Goal: Task Accomplishment & Management: Use online tool/utility

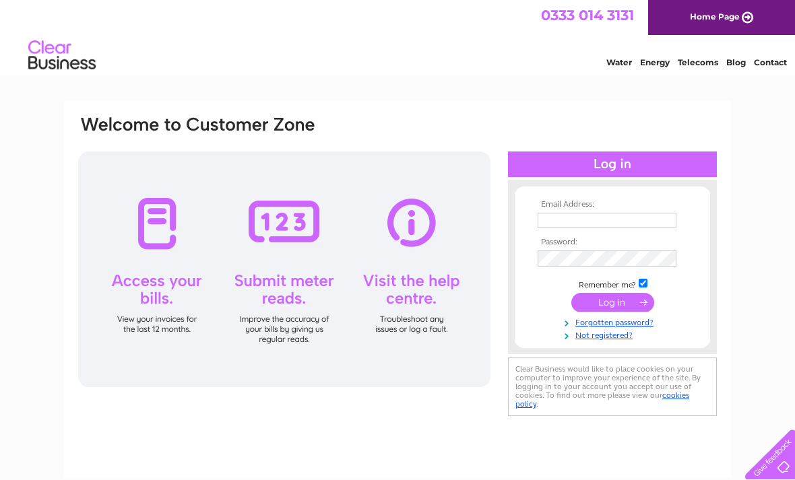
click at [621, 219] on input "text" at bounding box center [607, 220] width 139 height 15
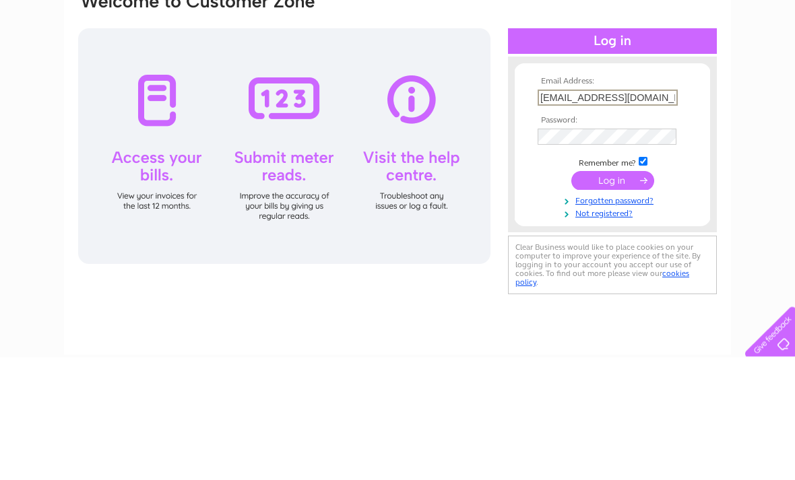
type input "ayrevilla@gmail.com"
click at [610, 294] on input "submit" at bounding box center [612, 303] width 83 height 19
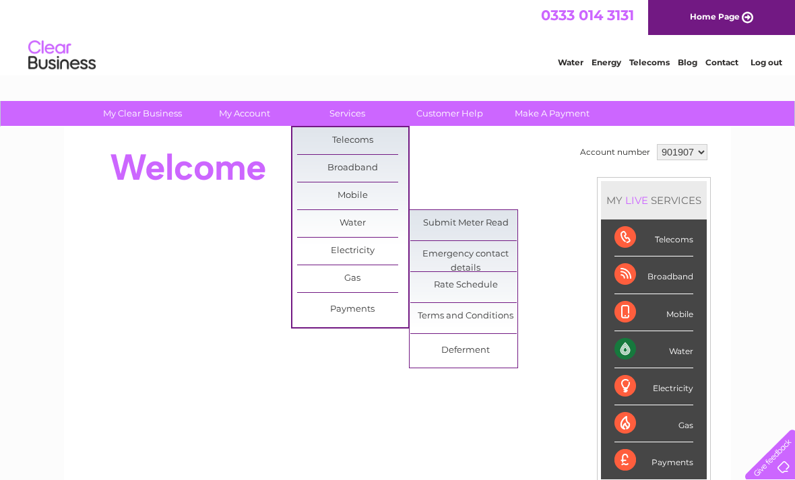
click at [487, 230] on link "Submit Meter Read" at bounding box center [465, 223] width 111 height 27
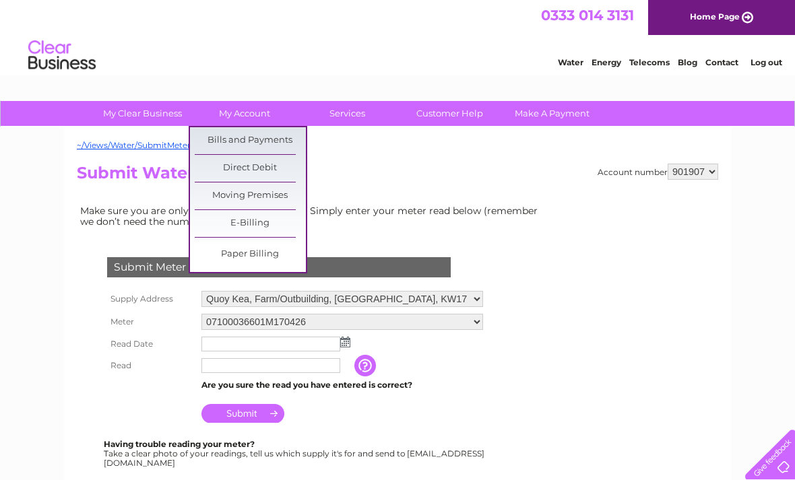
click at [261, 141] on link "Bills and Payments" at bounding box center [250, 140] width 111 height 27
click at [261, 147] on link "Bills and Payments" at bounding box center [250, 140] width 111 height 27
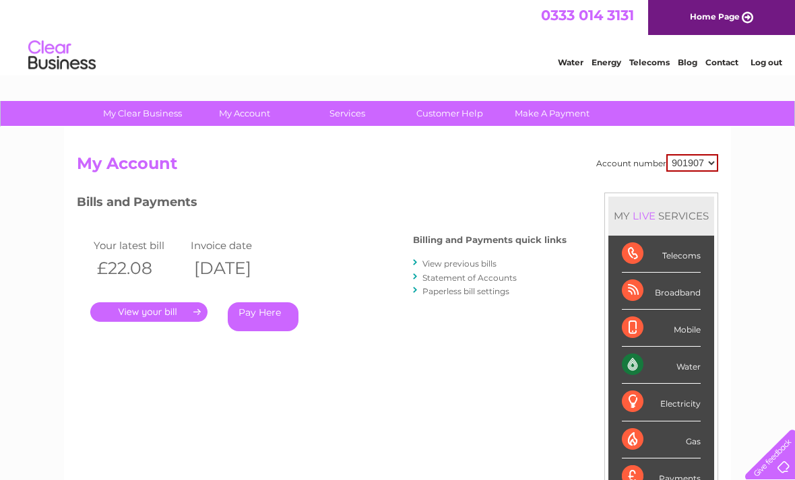
click at [696, 170] on select "901907 901909" at bounding box center [692, 163] width 52 height 18
select select "901909"
click at [161, 312] on link "." at bounding box center [148, 313] width 117 height 20
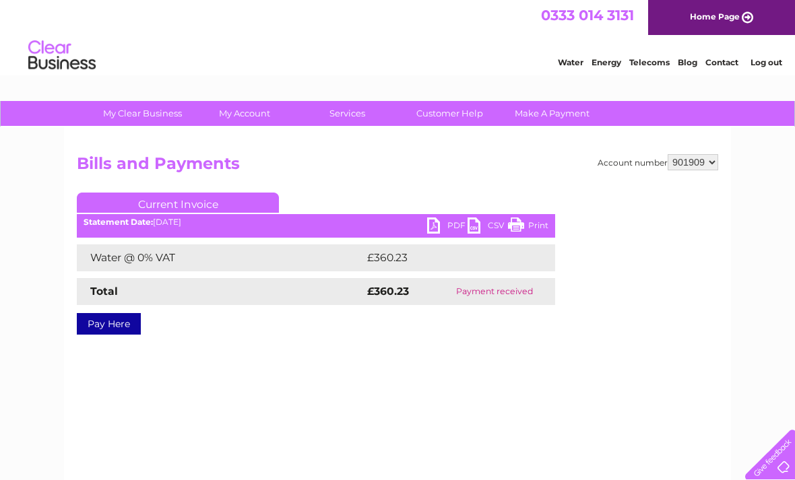
click at [440, 230] on link "PDF" at bounding box center [447, 228] width 40 height 20
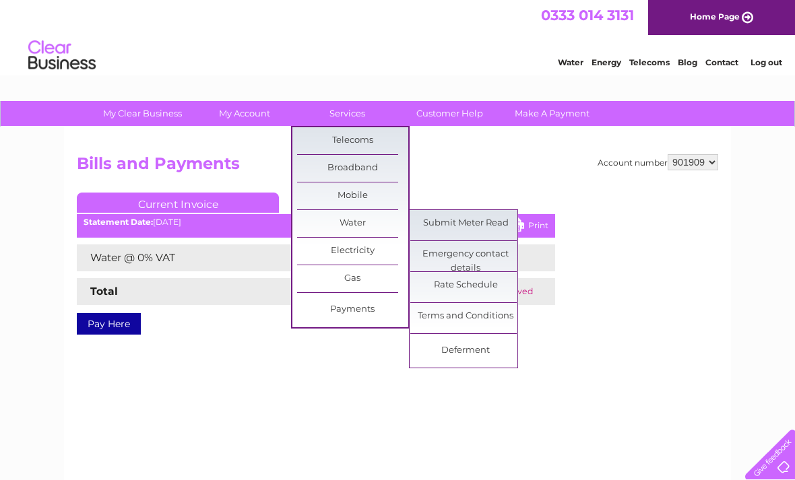
click at [496, 226] on link "Submit Meter Read" at bounding box center [465, 223] width 111 height 27
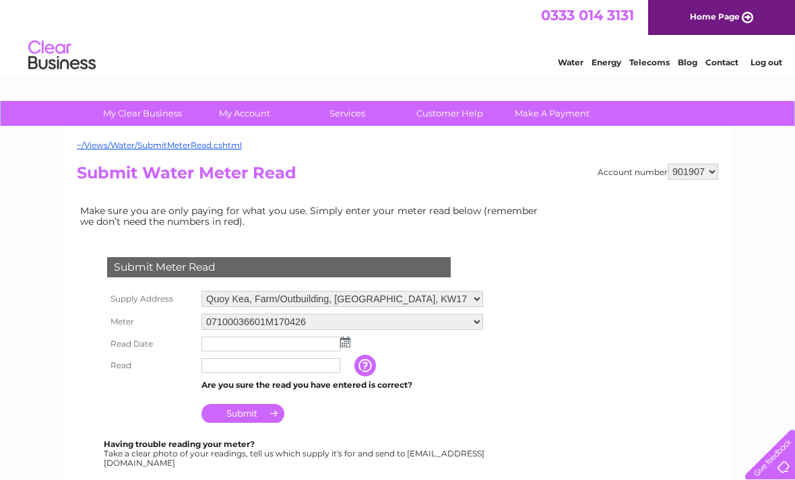
click at [712, 172] on select "901907 901909" at bounding box center [693, 172] width 51 height 16
select select "901909"
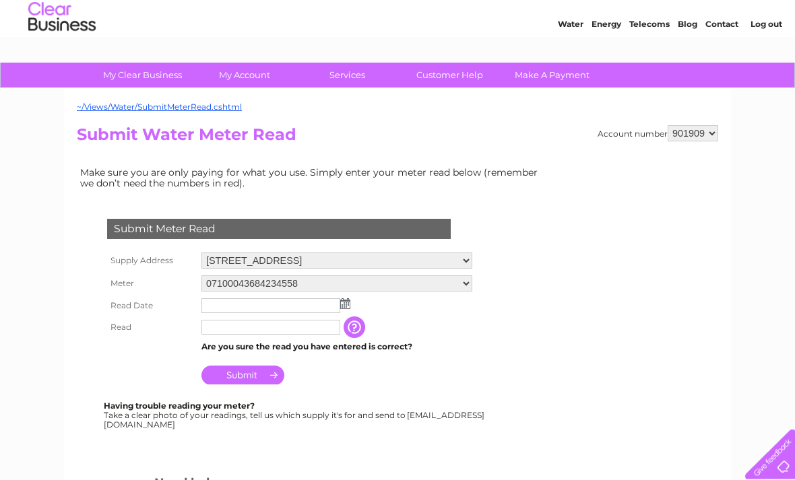
scroll to position [61, 0]
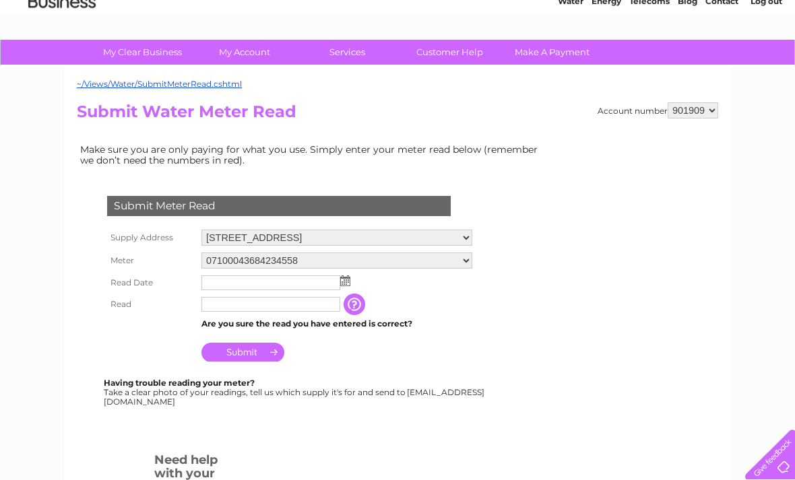
click at [340, 286] on input "text" at bounding box center [270, 283] width 139 height 15
click at [346, 286] on img at bounding box center [347, 281] width 10 height 11
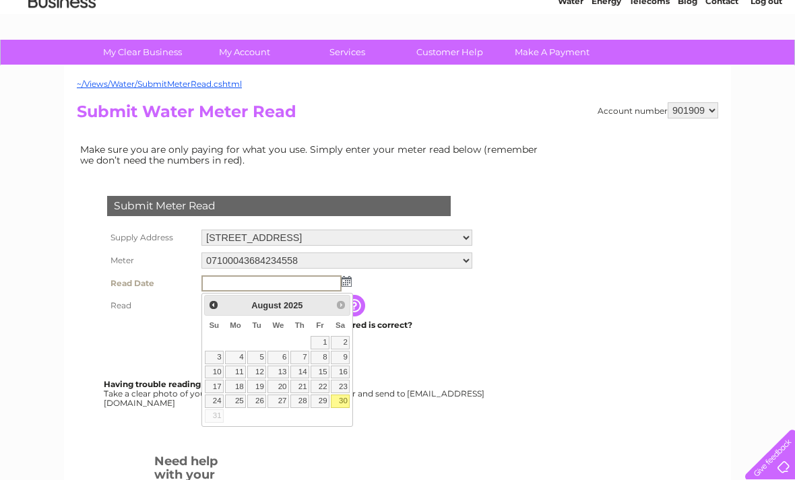
click at [347, 406] on link "30" at bounding box center [340, 401] width 19 height 13
type input "2025/08/30"
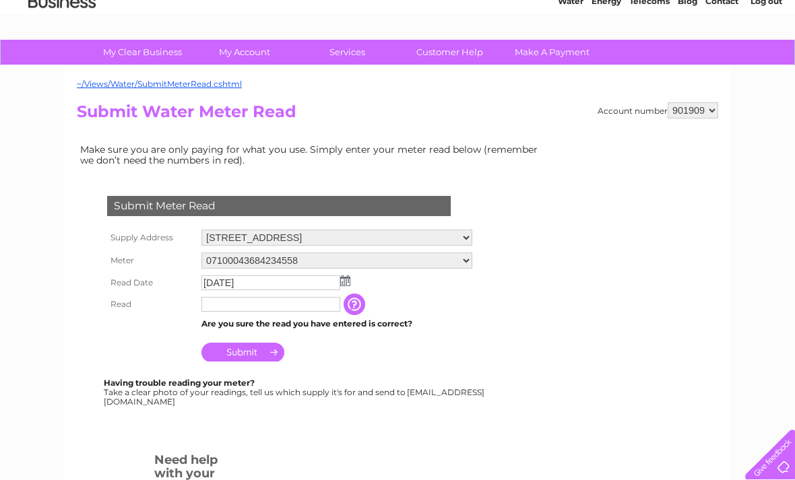
click at [285, 311] on input "text" at bounding box center [270, 304] width 139 height 15
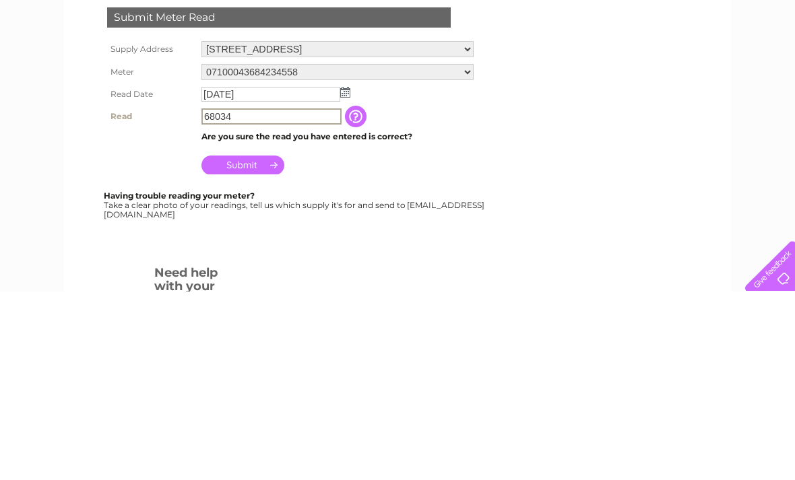
type input "68034"
click at [228, 344] on input "Submit" at bounding box center [242, 353] width 83 height 19
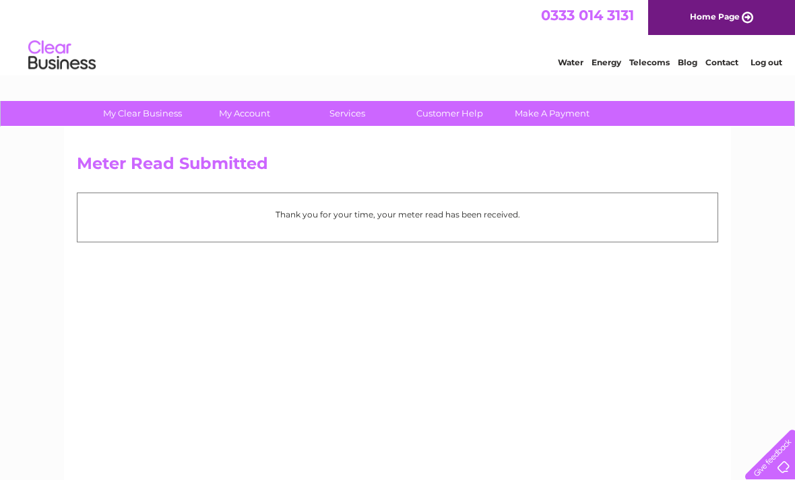
click at [769, 66] on link "Log out" at bounding box center [767, 62] width 32 height 10
